Goal: Information Seeking & Learning: Learn about a topic

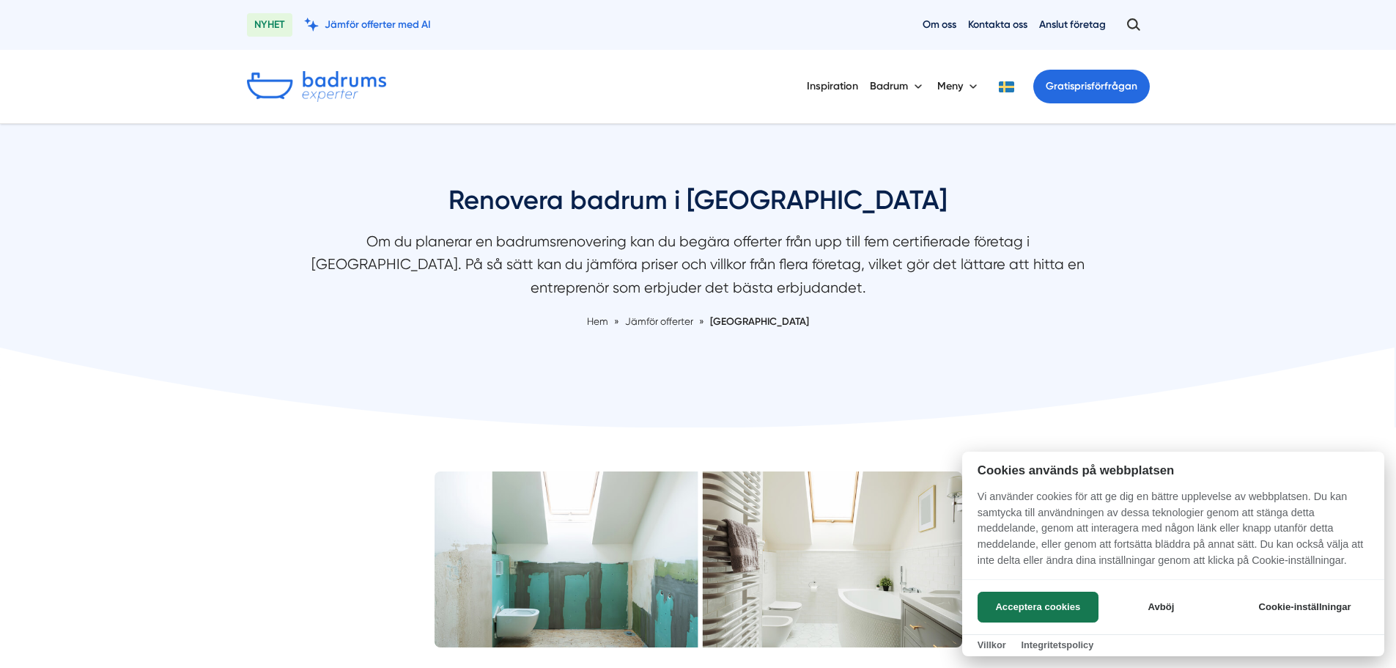
click at [888, 244] on div at bounding box center [698, 334] width 1396 height 668
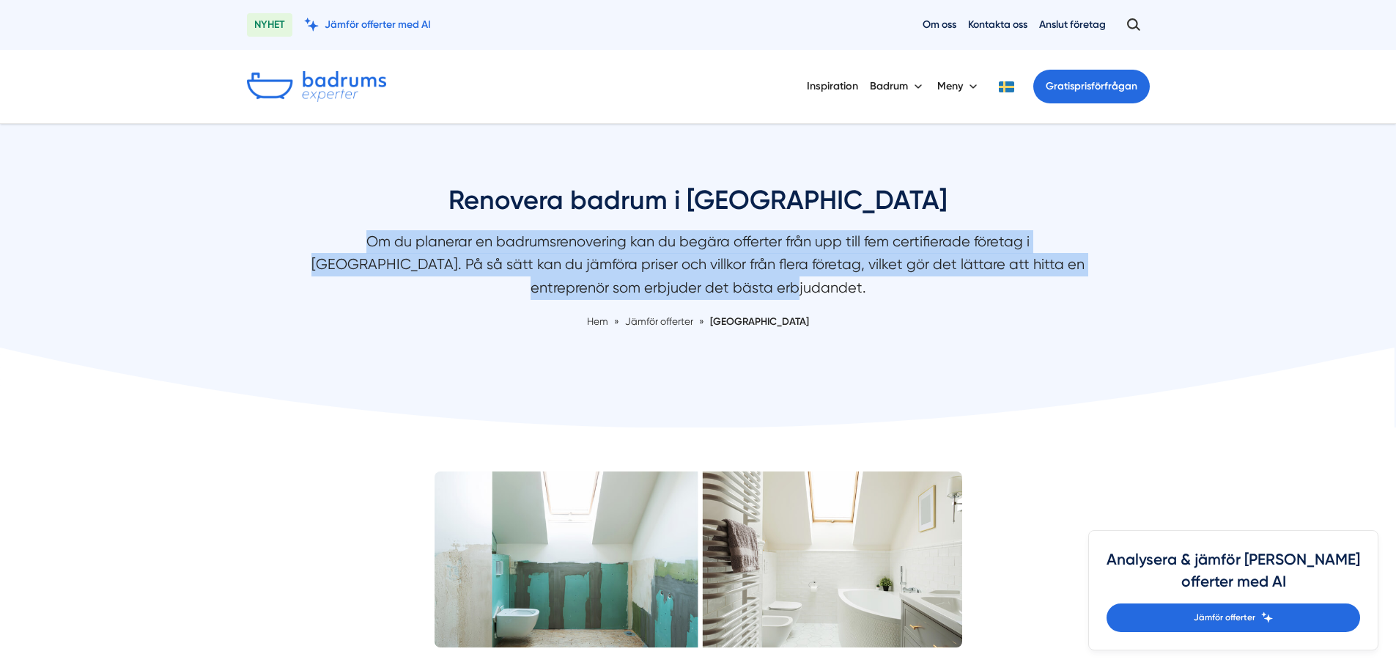
drag, startPoint x: 839, startPoint y: 284, endPoint x: 273, endPoint y: 240, distance: 568.3
click at [273, 240] on div "Renovera badrum i [GEOGRAPHIC_DATA] Om du planerar en badrumsrenovering kan du …" at bounding box center [698, 274] width 938 height 182
drag, startPoint x: 902, startPoint y: 268, endPoint x: 970, endPoint y: 295, distance: 73.4
click at [970, 295] on div "Renovera badrum i [GEOGRAPHIC_DATA] Om du planerar en badrumsrenovering kan du …" at bounding box center [698, 274] width 938 height 182
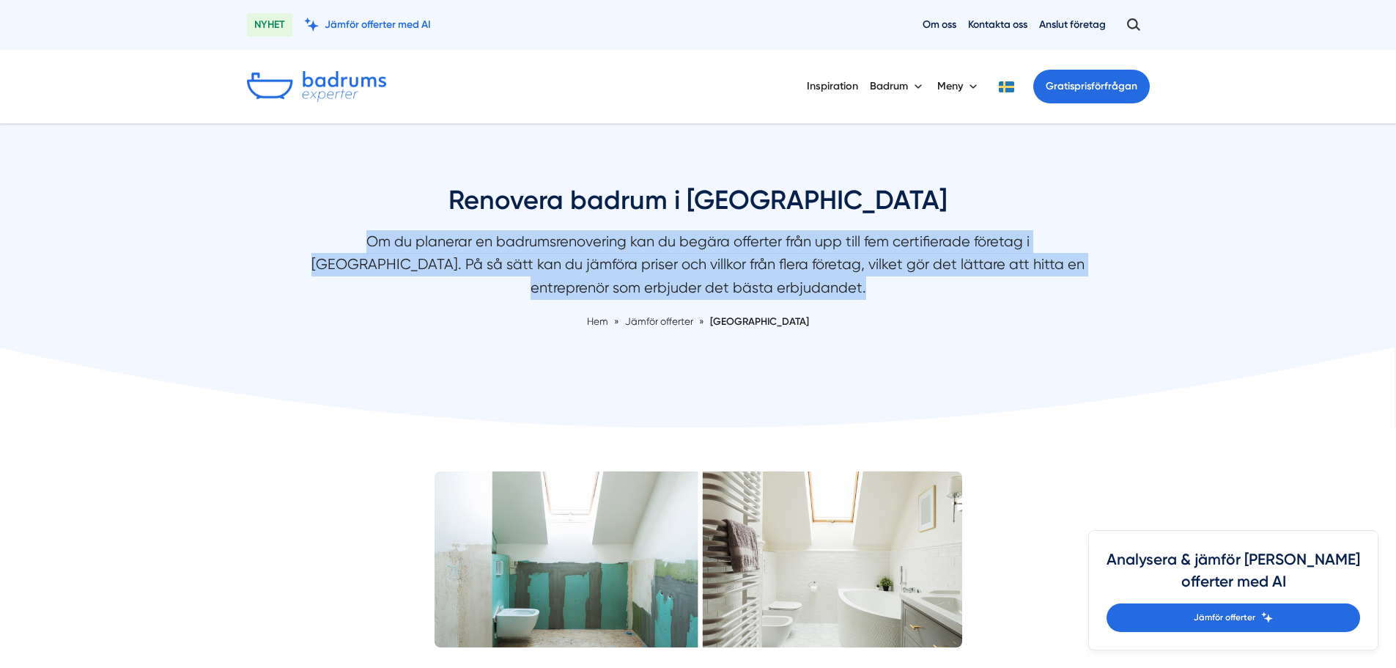
click at [971, 295] on p "Om du planerar en badrumsrenovering kan du begära offerter från upp till fem ce…" at bounding box center [698, 268] width 777 height 76
click at [371, 239] on p "Om du planerar en badrumsrenovering kan du begära offerter från upp till fem ce…" at bounding box center [698, 268] width 777 height 76
drag, startPoint x: 378, startPoint y: 250, endPoint x: 680, endPoint y: 281, distance: 303.6
click at [677, 281] on p "Om du planerar en badrumsrenovering kan du begära offerter från upp till fem ce…" at bounding box center [698, 268] width 777 height 76
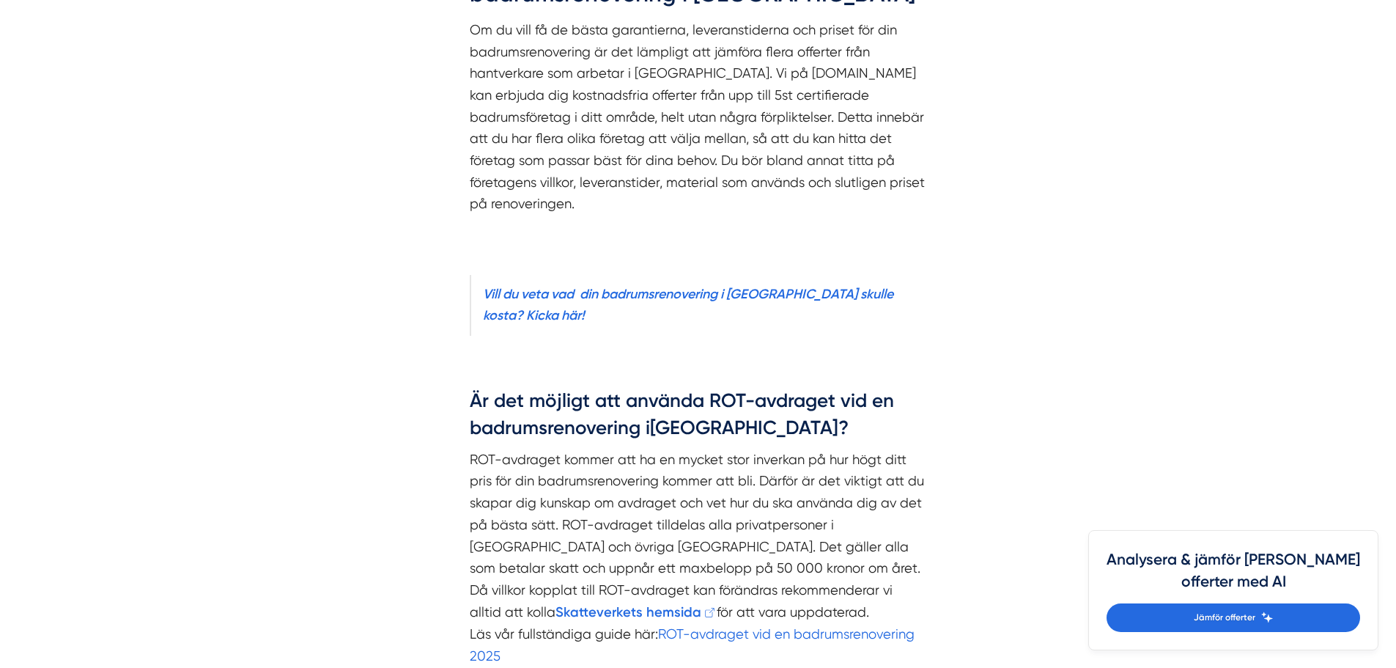
scroll to position [2346, 0]
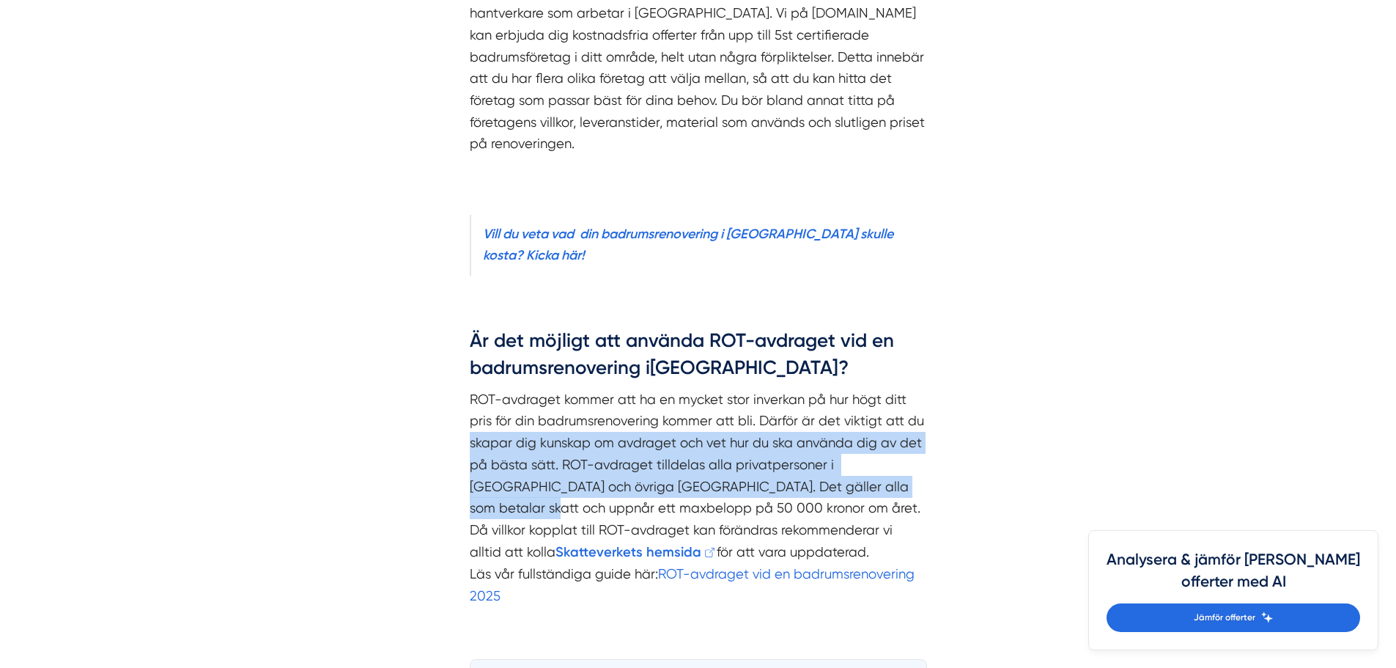
drag, startPoint x: 465, startPoint y: 383, endPoint x: 452, endPoint y: 449, distance: 67.4
click at [452, 449] on div "Är det möjligt att använda ROT-avdraget vid en badrumsrenovering i [GEOGRAPHIC_…" at bounding box center [699, 471] width 528 height 331
click at [450, 449] on div "Är det möjligt att använda ROT-avdraget vid en badrumsrenovering i [GEOGRAPHIC_…" at bounding box center [699, 471] width 528 height 331
drag, startPoint x: 444, startPoint y: 441, endPoint x: 450, endPoint y: 457, distance: 17.2
click at [444, 442] on div "Är det möjligt att använda ROT-avdraget vid en badrumsrenovering i [GEOGRAPHIC_…" at bounding box center [699, 471] width 528 height 331
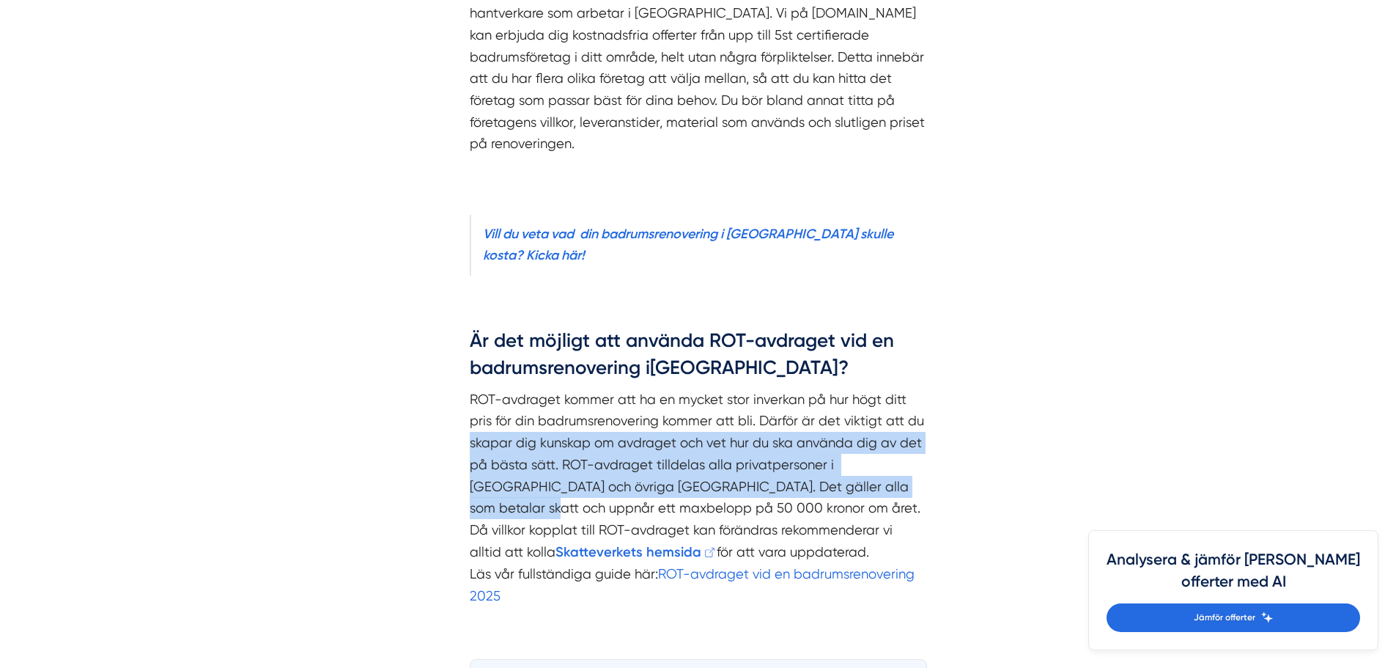
click at [452, 460] on div "Är det möjligt att använda ROT-avdraget vid en badrumsrenovering i [GEOGRAPHIC_…" at bounding box center [699, 471] width 528 height 331
click at [460, 463] on div "Är det möjligt att använda ROT-avdraget vid en badrumsrenovering i [GEOGRAPHIC_…" at bounding box center [699, 471] width 528 height 331
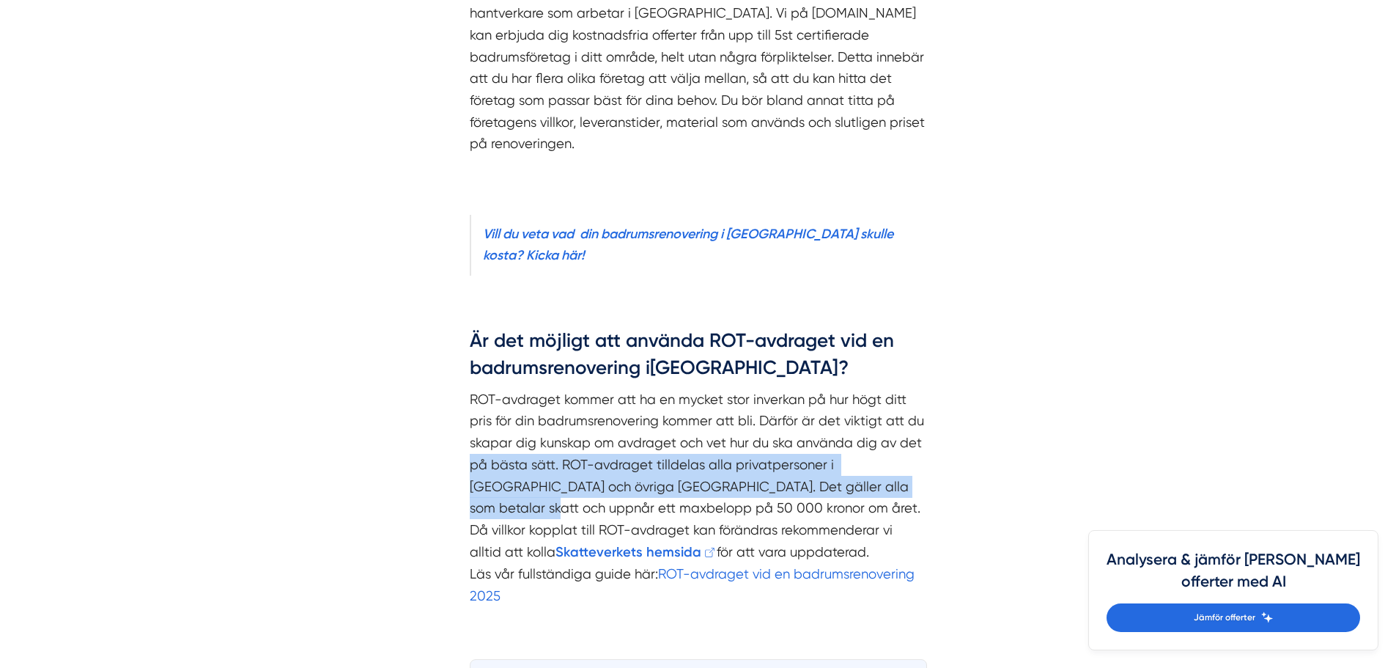
drag, startPoint x: 463, startPoint y: 463, endPoint x: 457, endPoint y: 418, distance: 45.2
click at [457, 418] on div "Är det möjligt att använda ROT-avdraget vid en badrumsrenovering i [GEOGRAPHIC_…" at bounding box center [699, 471] width 528 height 331
drag, startPoint x: 470, startPoint y: 413, endPoint x: 457, endPoint y: 475, distance: 63.7
click at [457, 475] on div "Är det möjligt att använda ROT-avdraget vid en badrumsrenovering i [GEOGRAPHIC_…" at bounding box center [699, 471] width 528 height 331
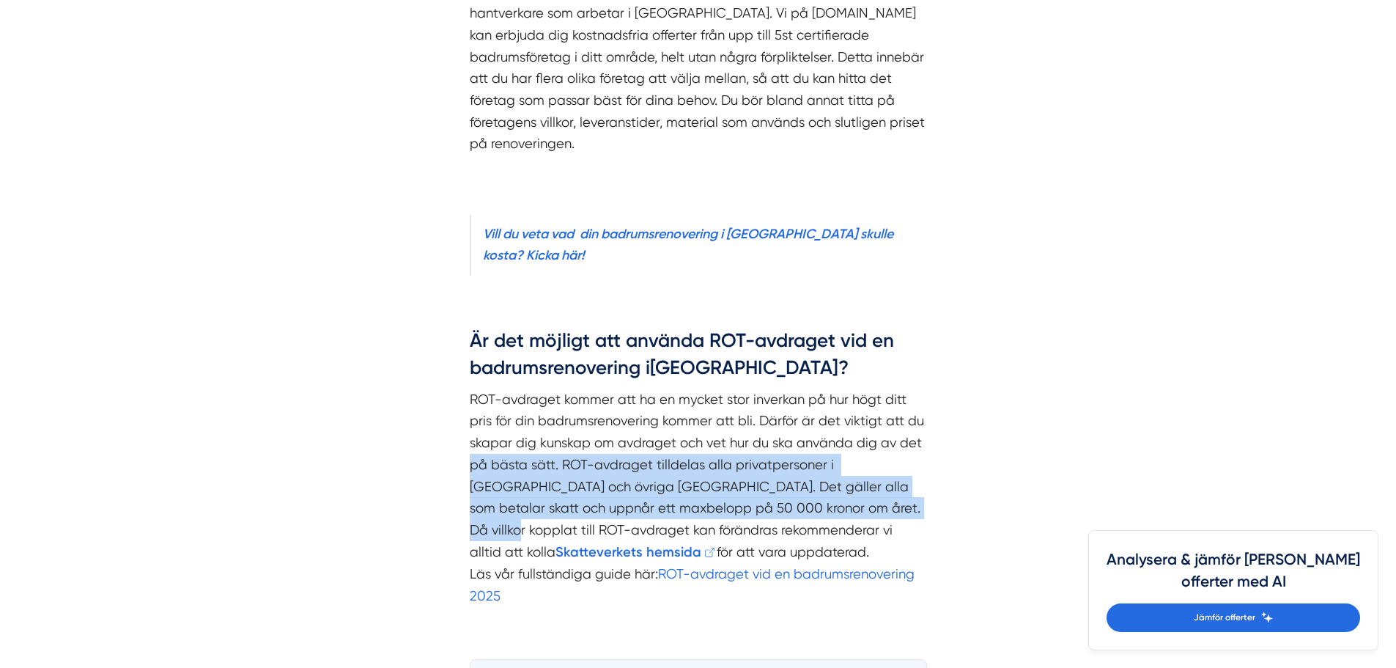
click at [457, 475] on div "Är det möjligt att använda ROT-avdraget vid en badrumsrenovering i [GEOGRAPHIC_…" at bounding box center [699, 471] width 528 height 331
drag, startPoint x: 448, startPoint y: 457, endPoint x: 445, endPoint y: 421, distance: 36.0
click at [445, 421] on div "Är det möjligt att använda ROT-avdraget vid en badrumsrenovering i [GEOGRAPHIC_…" at bounding box center [699, 471] width 528 height 331
drag, startPoint x: 445, startPoint y: 421, endPoint x: 449, endPoint y: 413, distance: 8.9
click at [445, 421] on div "Är det möjligt att använda ROT-avdraget vid en badrumsrenovering i [GEOGRAPHIC_…" at bounding box center [699, 471] width 528 height 331
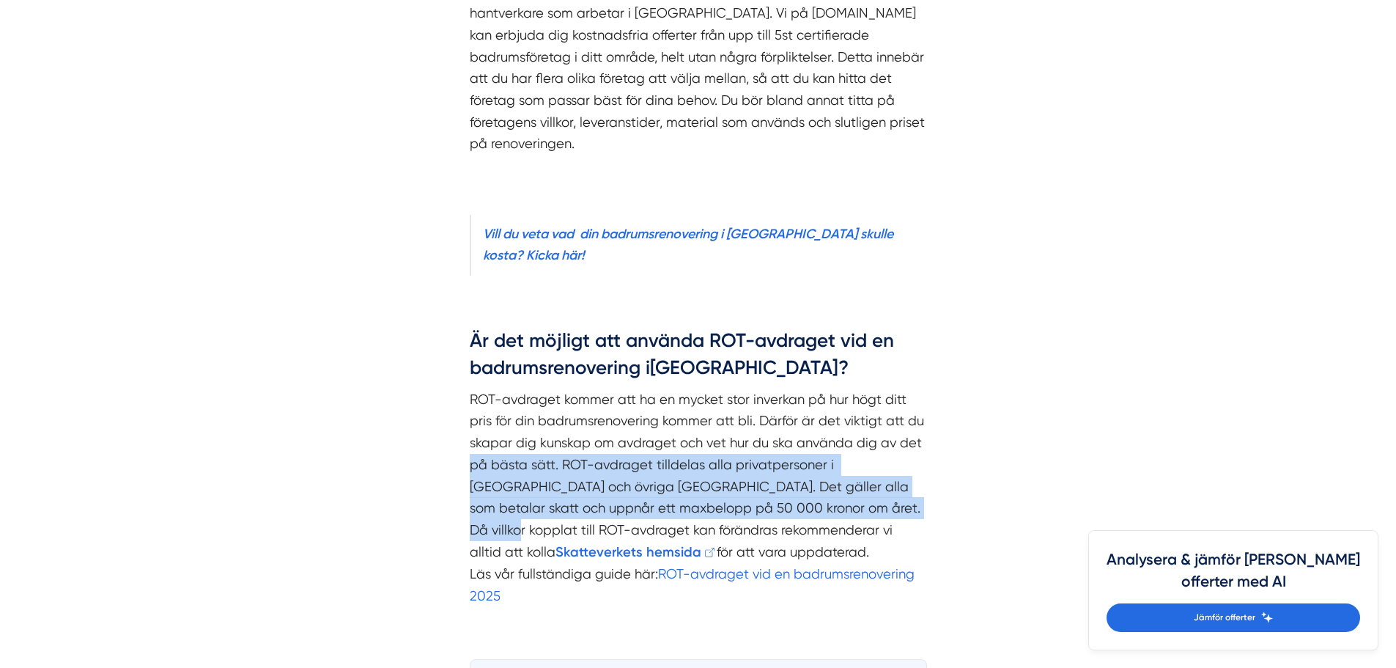
click at [460, 422] on div "Är det möjligt att använda ROT-avdraget vid en badrumsrenovering i [GEOGRAPHIC_…" at bounding box center [699, 471] width 528 height 331
drag, startPoint x: 463, startPoint y: 414, endPoint x: 458, endPoint y: 452, distance: 38.4
click at [458, 452] on div "Är det möjligt att använda ROT-avdraget vid en badrumsrenovering i [GEOGRAPHIC_…" at bounding box center [699, 471] width 528 height 331
drag, startPoint x: 454, startPoint y: 457, endPoint x: 452, endPoint y: 409, distance: 48.4
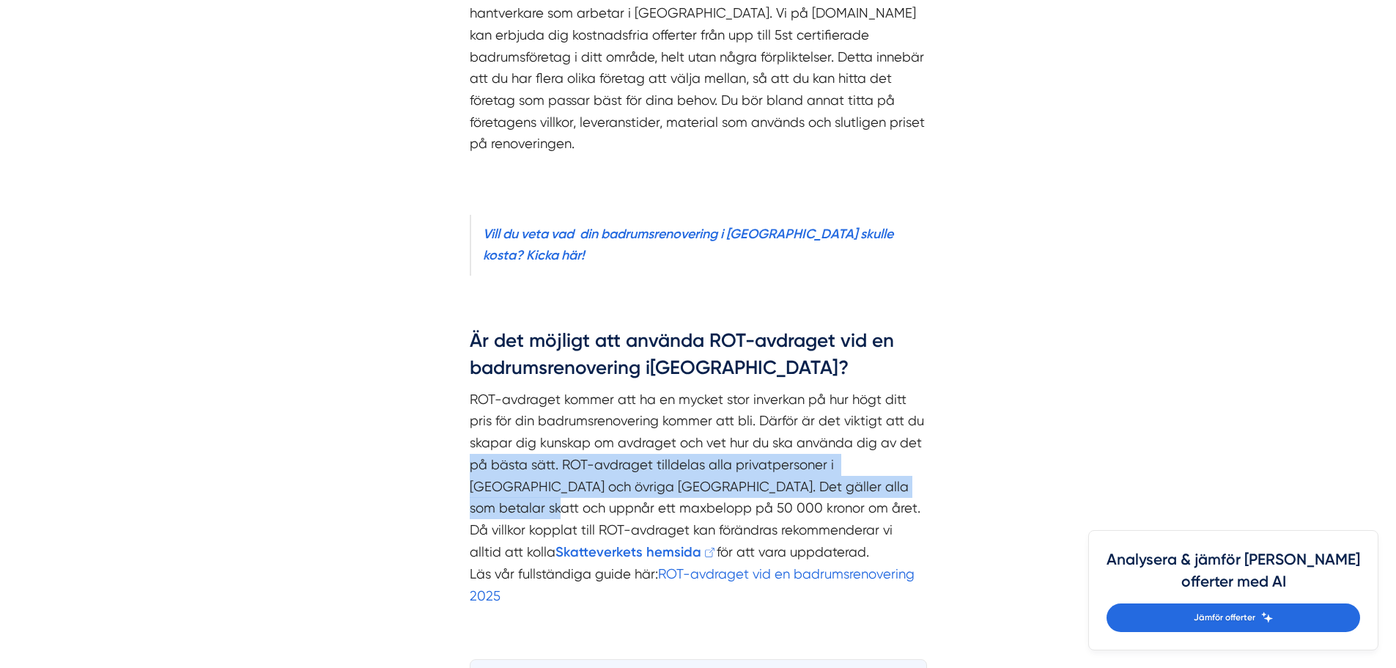
click at [452, 409] on div "Är det möjligt att använda ROT-avdraget vid en badrumsrenovering i [GEOGRAPHIC_…" at bounding box center [699, 471] width 528 height 331
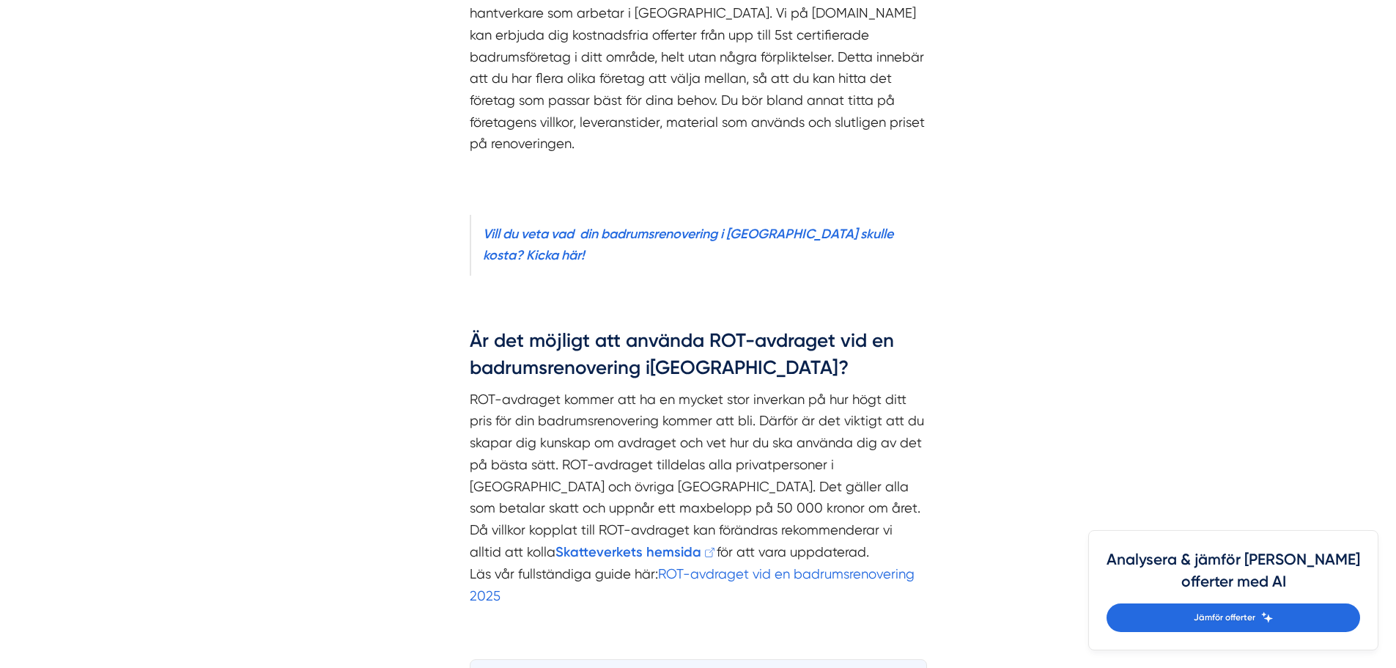
click at [452, 399] on div "Är det möjligt att använda ROT-avdraget vid en badrumsrenovering i [GEOGRAPHIC_…" at bounding box center [699, 471] width 528 height 331
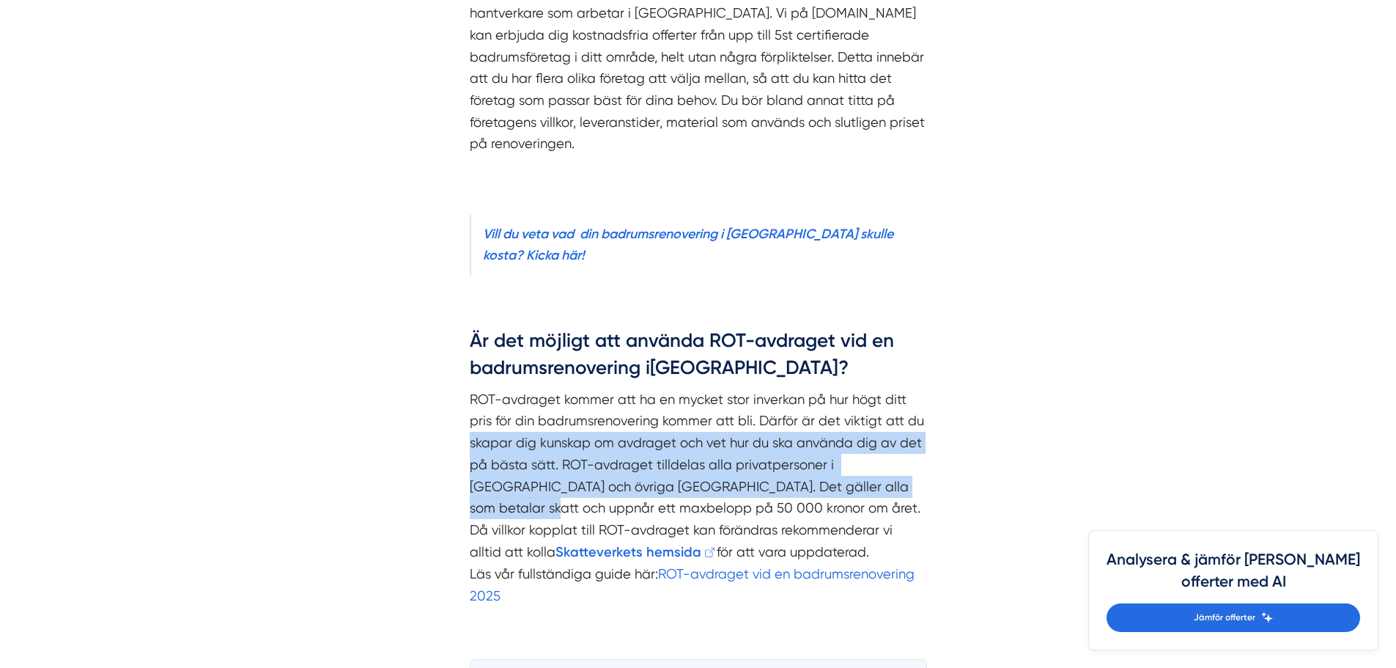
drag, startPoint x: 463, startPoint y: 394, endPoint x: 456, endPoint y: 449, distance: 55.4
click at [456, 449] on div "Är det möjligt att använda ROT-avdraget vid en badrumsrenovering i [GEOGRAPHIC_…" at bounding box center [699, 471] width 528 height 331
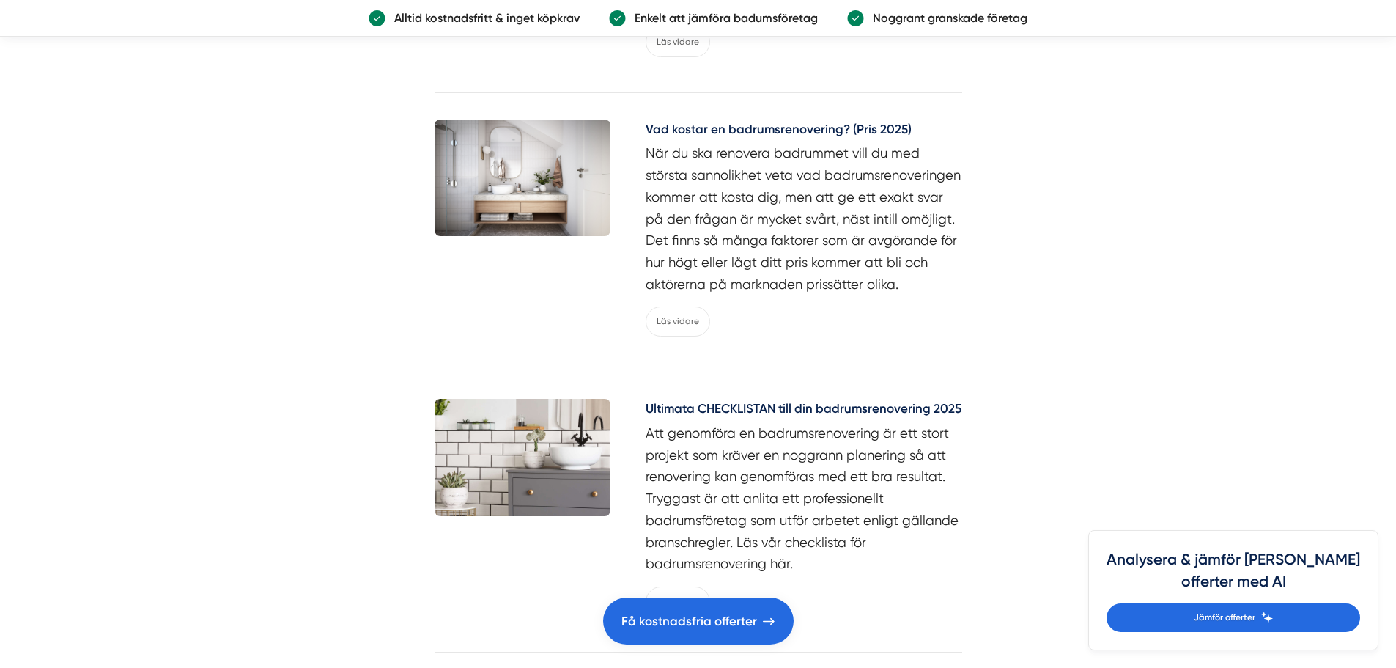
scroll to position [3702, 0]
